Goal: Task Accomplishment & Management: Use online tool/utility

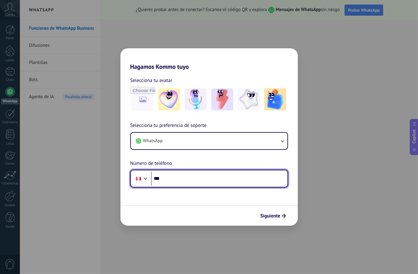
click at [191, 179] on input "***" at bounding box center [219, 179] width 136 height 14
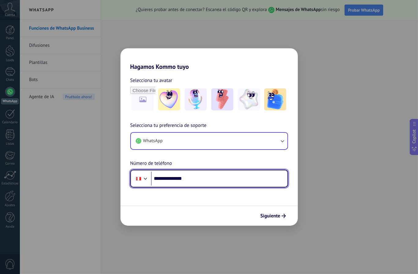
type input "**********"
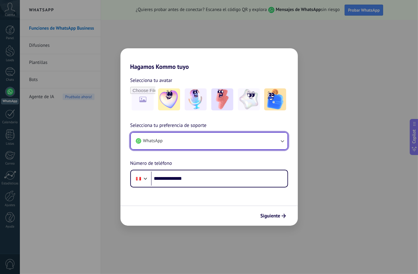
click at [192, 144] on button "WhatsApp" at bounding box center [209, 141] width 157 height 17
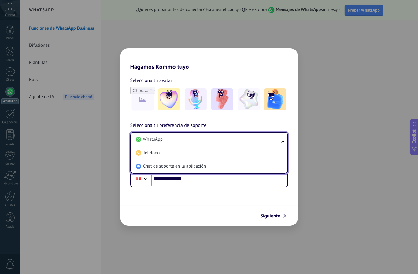
click at [175, 124] on span "Selecciona tu preferencia de soporte" at bounding box center [168, 126] width 76 height 8
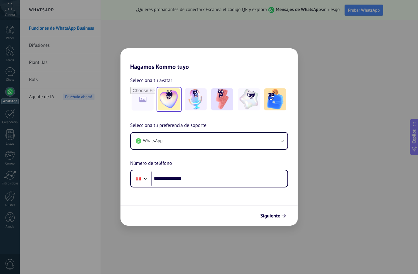
click at [174, 97] on img at bounding box center [169, 99] width 22 height 22
click at [211, 99] on div at bounding box center [222, 99] width 25 height 25
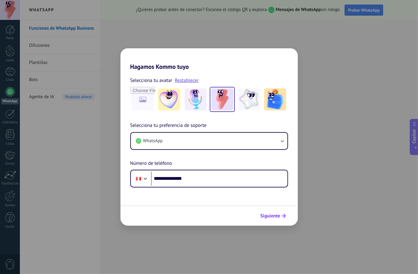
click at [281, 216] on span "Siguiente" at bounding box center [272, 216] width 25 height 4
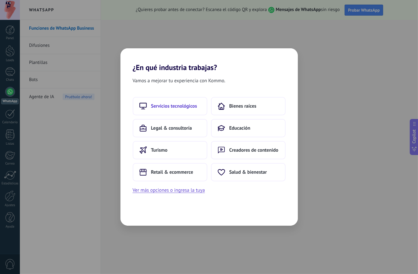
click at [162, 104] on span "Servicios tecnológicos" at bounding box center [174, 106] width 46 height 6
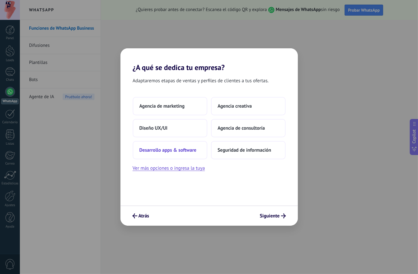
click at [177, 151] on span "Desarrollo apps & software" at bounding box center [167, 150] width 57 height 6
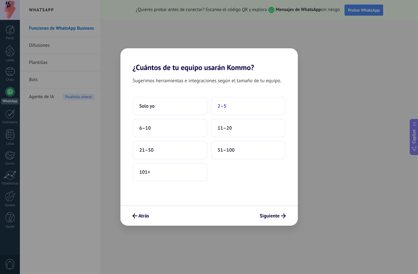
click at [220, 105] on span "2–5" at bounding box center [222, 106] width 9 height 6
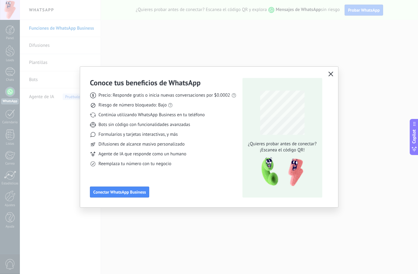
click at [327, 75] on button "button" at bounding box center [331, 74] width 8 height 9
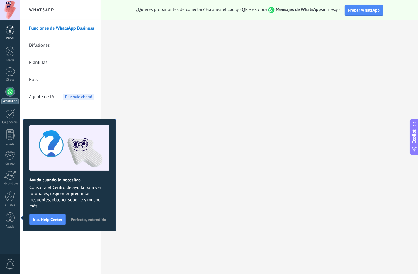
click at [8, 35] on div at bounding box center [10, 29] width 9 height 9
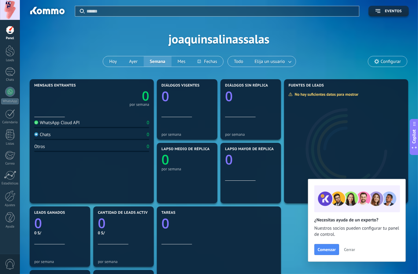
click at [127, 36] on div "Aplicar Eventos joaquinsalinassalas [DATE] [DATE] Semana Mes Todo Elija un usua…" at bounding box center [219, 39] width 380 height 78
click at [119, 62] on button "Hoy" at bounding box center [113, 61] width 20 height 10
click at [11, 53] on div at bounding box center [10, 50] width 9 height 11
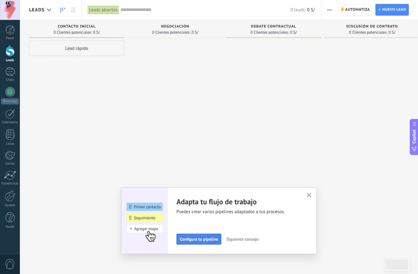
click at [204, 240] on span "Configura tu pipeline" at bounding box center [199, 239] width 38 height 4
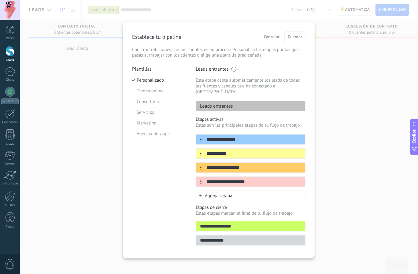
click at [224, 101] on div "Leads entrantes" at bounding box center [251, 106] width 110 height 10
click at [149, 90] on li "Tienda online" at bounding box center [159, 91] width 54 height 11
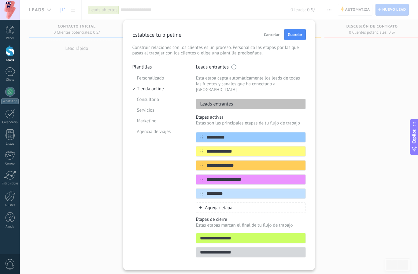
click at [145, 68] on p "Plantillas" at bounding box center [159, 67] width 54 height 6
click at [278, 35] on span "Cancelar" at bounding box center [272, 34] width 16 height 4
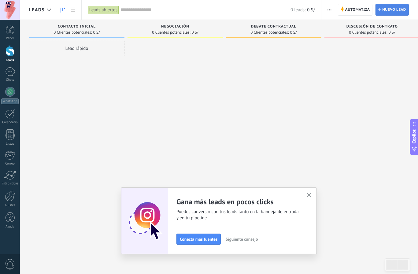
click at [405, 10] on span "Nuevo lead" at bounding box center [394, 9] width 24 height 11
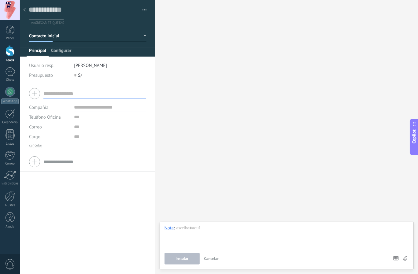
click at [58, 55] on span "Configurar" at bounding box center [61, 52] width 20 height 9
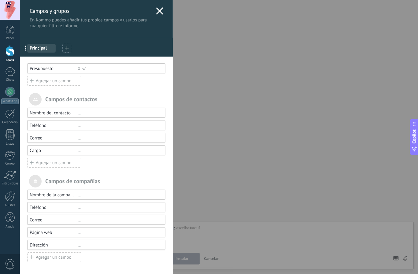
click at [159, 15] on div at bounding box center [159, 11] width 7 height 9
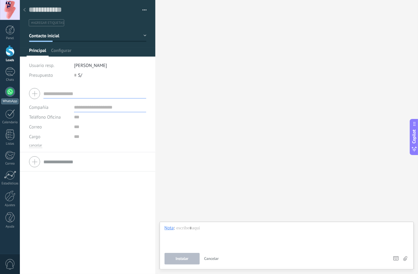
click at [14, 95] on link "WhatsApp" at bounding box center [10, 95] width 20 height 17
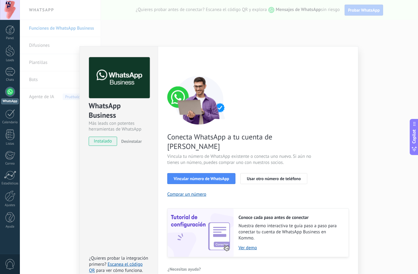
scroll to position [1, 0]
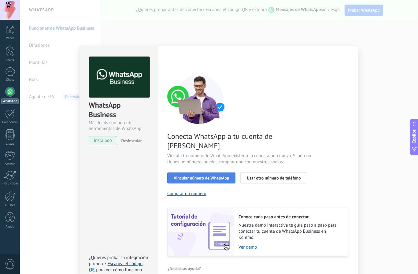
click at [216, 176] on span "Vincular número de WhatsApp" at bounding box center [201, 178] width 55 height 4
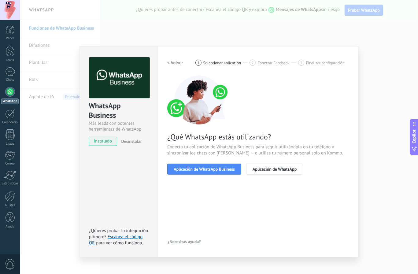
scroll to position [0, 0]
click at [275, 169] on span "Aplicación de WhatsApp" at bounding box center [275, 169] width 44 height 4
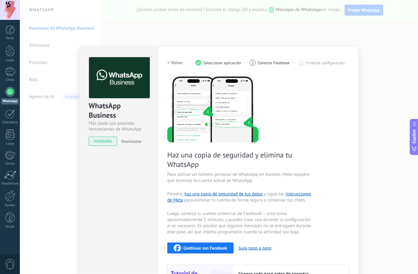
click at [130, 143] on span "Desinstalar" at bounding box center [131, 141] width 20 height 6
click at [29, 125] on div "WhatsApp Business Más leads con potentes herramientas de WhatsApp instalado Des…" at bounding box center [219, 137] width 398 height 274
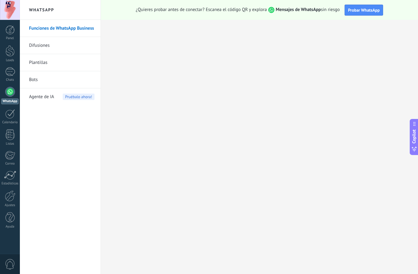
click at [36, 123] on div "Funciones de WhatsApp Business Difusiones Plantillas Bots Agente de IA Pruébalo…" at bounding box center [60, 147] width 81 height 254
click at [37, 124] on div "Funciones de WhatsApp Business Difusiones Plantillas Bots Agente de IA Pruébalo…" at bounding box center [60, 147] width 81 height 254
click at [52, 107] on div "Funciones de WhatsApp Business Difusiones Plantillas Bots Agente de IA Pruébalo…" at bounding box center [60, 147] width 81 height 254
click at [52, 63] on link "Plantillas" at bounding box center [61, 62] width 65 height 17
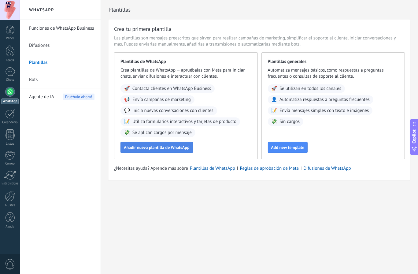
click at [164, 147] on span "Añadir nueva plantilla de WhatsApp" at bounding box center [157, 147] width 66 height 4
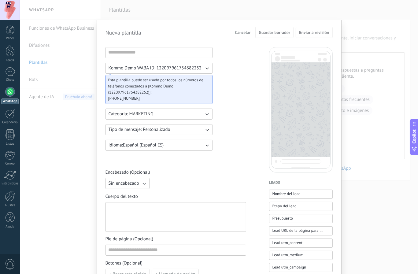
click at [149, 68] on span "Kommo Demo WABA ID: 122097961754382252" at bounding box center [155, 68] width 93 height 6
click at [163, 113] on button "Categoria: MARKETING" at bounding box center [158, 114] width 107 height 11
click at [231, 95] on div "Kommo Demo WABA ID: 122097961754382252 Esta plantilla puede ser usado por todos…" at bounding box center [175, 253] width 141 height 413
click at [175, 129] on button "Tipo de mensaje: Personalizado" at bounding box center [158, 129] width 107 height 11
click at [238, 108] on div "Kommo Demo WABA ID: 122097961754382252 Esta plantilla puede ser usado por todos…" at bounding box center [175, 253] width 141 height 413
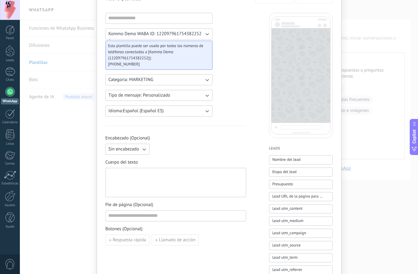
scroll to position [35, 0]
click at [131, 142] on div "Encabezado (Opcional) Sin encabezado" at bounding box center [175, 144] width 141 height 20
click at [131, 154] on div "Encabezado (Opcional) Sin encabezado Cuerpo del texto Pie de página (Opcional) …" at bounding box center [175, 189] width 141 height 110
click at [130, 146] on span "Sin encabezado" at bounding box center [124, 148] width 31 height 6
click at [125, 156] on li "Texto" at bounding box center [125, 158] width 47 height 10
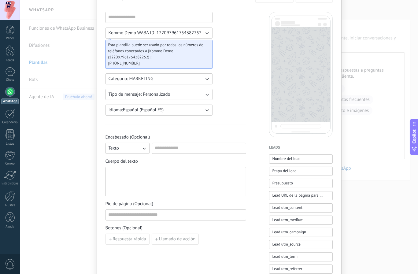
click at [165, 174] on div at bounding box center [176, 182] width 135 height 24
click at [139, 211] on input at bounding box center [176, 215] width 140 height 10
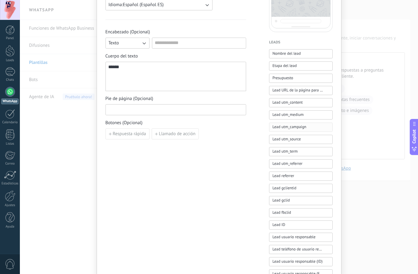
scroll to position [141, 0]
click at [291, 125] on span "Lead utm_campaign" at bounding box center [289, 127] width 34 height 6
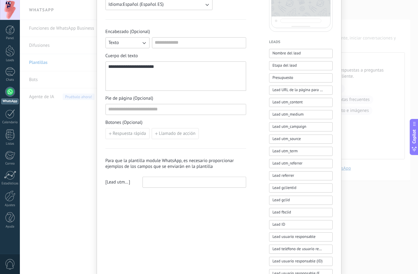
drag, startPoint x: 290, startPoint y: 170, endPoint x: 296, endPoint y: 174, distance: 7.2
click at [290, 170] on div "Nombre del lead Etapa del lead Presupuesto Lead URL de la página para compartir…" at bounding box center [301, 163] width 64 height 229
click at [298, 180] on button "Lead referrer" at bounding box center [301, 175] width 64 height 9
click at [296, 175] on button "Lead referrer" at bounding box center [301, 175] width 64 height 9
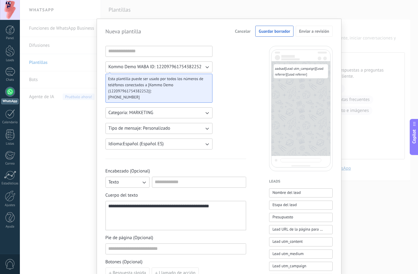
scroll to position [0, 0]
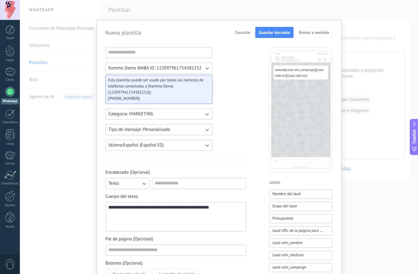
click at [285, 33] on span "Guardar borrador" at bounding box center [274, 32] width 31 height 4
type input "*********"
click at [195, 184] on input at bounding box center [199, 183] width 94 height 10
type input "**********"
click at [274, 37] on button "Guardar borrador" at bounding box center [274, 32] width 38 height 11
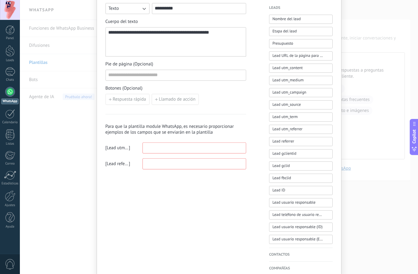
scroll to position [176, 0]
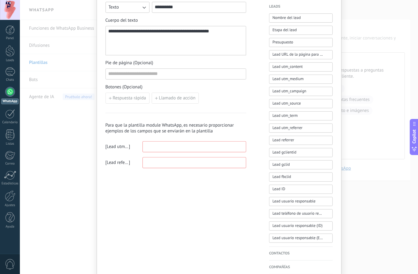
click at [195, 148] on input at bounding box center [194, 147] width 103 height 10
type input "****"
click at [183, 162] on input at bounding box center [194, 162] width 103 height 10
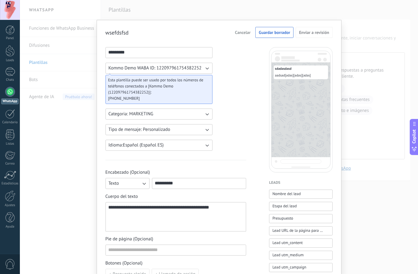
scroll to position [0, 0]
type input "****"
click at [282, 31] on span "Guardar borrador" at bounding box center [274, 32] width 31 height 4
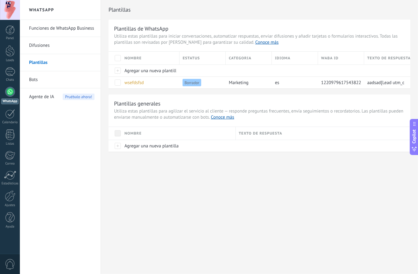
click at [34, 76] on link "Bots" at bounding box center [61, 79] width 65 height 17
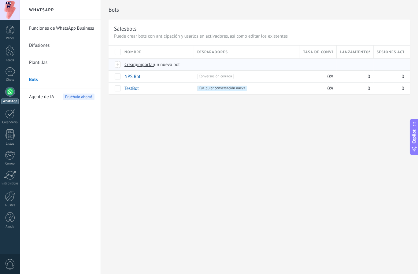
click at [128, 64] on span "Crear" at bounding box center [129, 65] width 10 height 6
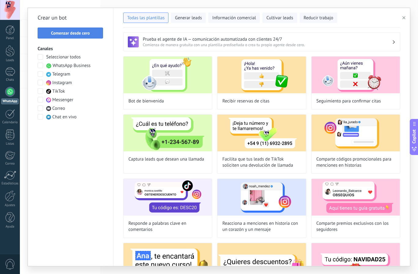
click at [87, 35] on span "Comenzar desde cero" at bounding box center [70, 33] width 39 height 4
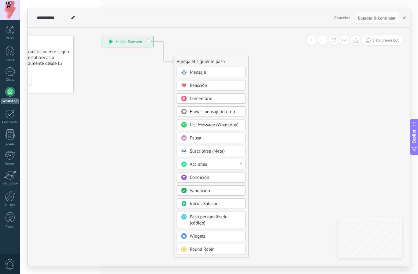
drag, startPoint x: 269, startPoint y: 88, endPoint x: 211, endPoint y: 48, distance: 70.4
click at [211, 48] on icon at bounding box center [154, 146] width 411 height 526
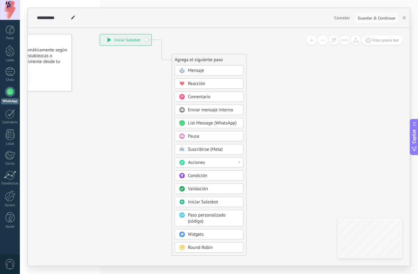
click at [205, 122] on span "List Message (WhatsApp)" at bounding box center [212, 123] width 49 height 6
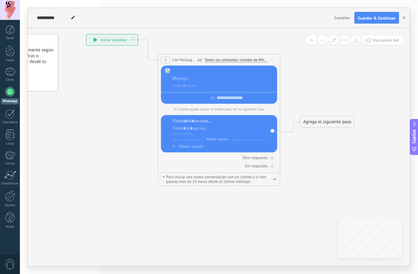
drag, startPoint x: 183, startPoint y: 68, endPoint x: 183, endPoint y: 72, distance: 3.7
click at [183, 70] on div at bounding box center [223, 71] width 103 height 6
click at [198, 124] on div at bounding box center [217, 121] width 90 height 6
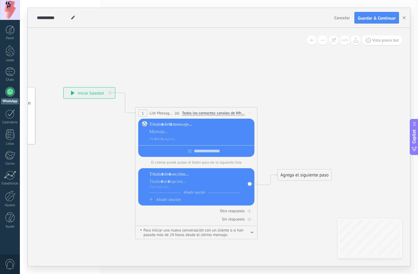
drag, startPoint x: 112, startPoint y: 111, endPoint x: 94, endPoint y: 147, distance: 40.5
click at [94, 147] on icon at bounding box center [186, 156] width 553 height 445
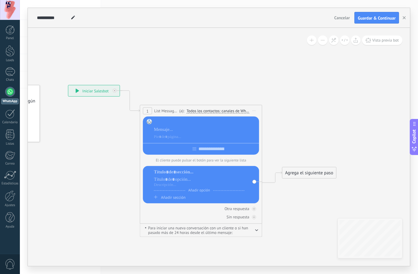
click at [165, 124] on div at bounding box center [205, 122] width 103 height 6
click at [290, 173] on div "Agrega el siguiente paso" at bounding box center [308, 173] width 53 height 10
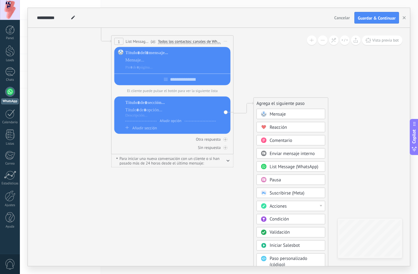
drag, startPoint x: 293, startPoint y: 145, endPoint x: 261, endPoint y: 70, distance: 81.6
click at [261, 70] on icon at bounding box center [163, 85] width 553 height 445
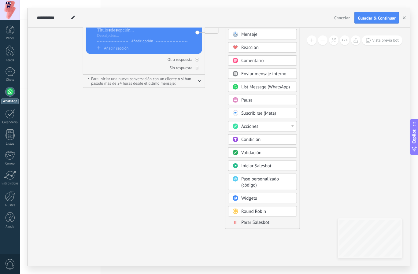
drag, startPoint x: 359, startPoint y: 200, endPoint x: 334, endPoint y: 122, distance: 82.6
click at [334, 122] on icon at bounding box center [134, 5] width 553 height 445
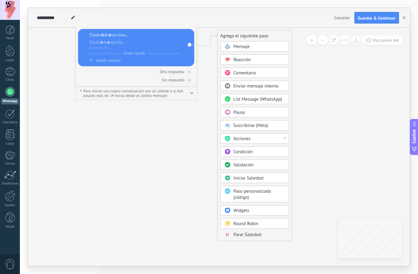
drag, startPoint x: 334, startPoint y: 122, endPoint x: 326, endPoint y: 134, distance: 14.8
click at [326, 134] on icon at bounding box center [126, 17] width 553 height 445
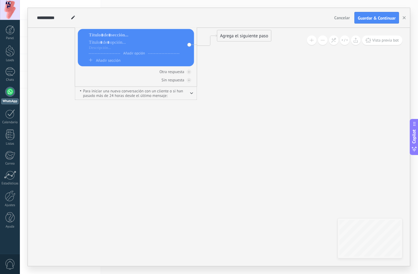
drag, startPoint x: 243, startPoint y: 37, endPoint x: 245, endPoint y: 48, distance: 11.1
click at [243, 37] on div "Agrega el siguiente paso" at bounding box center [243, 36] width 53 height 10
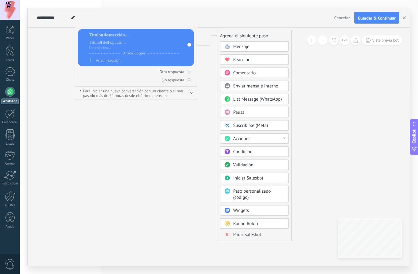
click at [258, 191] on span "Paso personalizado (código)" at bounding box center [252, 194] width 38 height 12
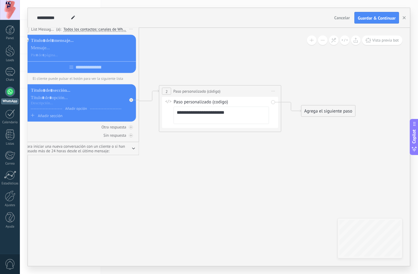
drag, startPoint x: 246, startPoint y: 123, endPoint x: 234, endPoint y: 129, distance: 14.4
click at [245, 146] on icon at bounding box center [139, 73] width 695 height 445
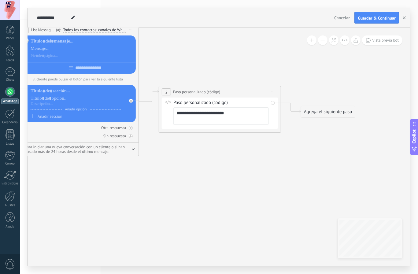
click at [214, 116] on textarea "**********" at bounding box center [220, 115] width 95 height 17
click at [322, 112] on div "Agrega el siguiente paso" at bounding box center [327, 112] width 53 height 10
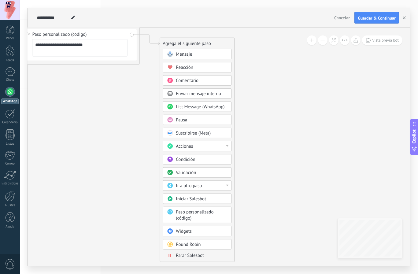
drag, startPoint x: 267, startPoint y: 172, endPoint x: 126, endPoint y: 86, distance: 165.5
click at [228, 147] on div "Acciones" at bounding box center [197, 146] width 69 height 10
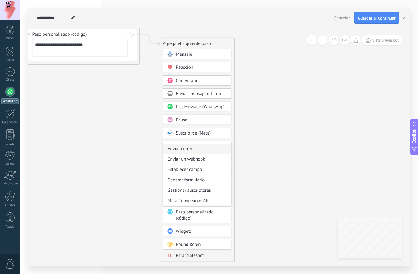
scroll to position [81, 0]
click at [218, 158] on div "Enviar un webhook" at bounding box center [197, 159] width 68 height 10
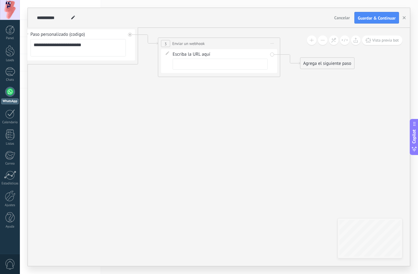
click at [198, 68] on input "text" at bounding box center [220, 64] width 95 height 11
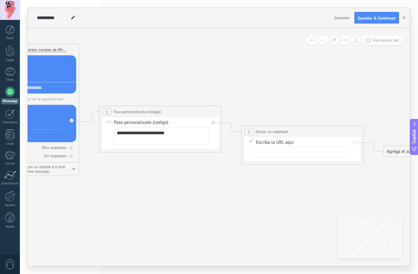
drag, startPoint x: 292, startPoint y: 99, endPoint x: 374, endPoint y: 174, distance: 110.6
click at [381, 180] on icon at bounding box center [150, 94] width 837 height 447
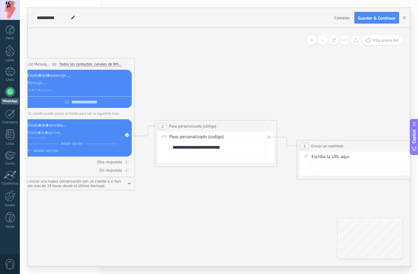
drag, startPoint x: 197, startPoint y: 170, endPoint x: 278, endPoint y: 169, distance: 80.4
click at [277, 169] on icon at bounding box center [206, 108] width 837 height 447
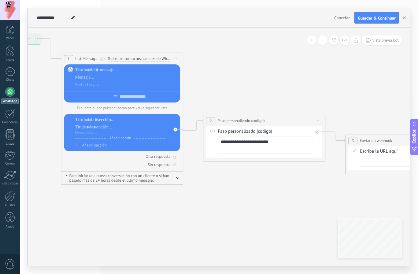
drag, startPoint x: 167, startPoint y: 168, endPoint x: 227, endPoint y: 164, distance: 60.1
